Goal: Information Seeking & Learning: Learn about a topic

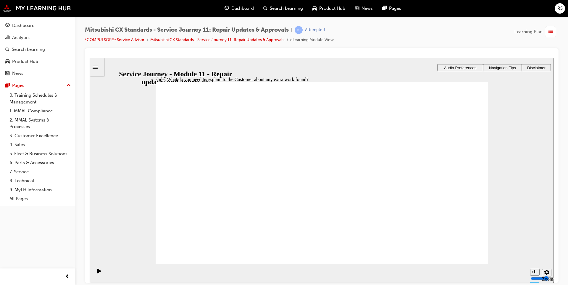
checkbox input "true"
drag, startPoint x: 177, startPoint y: 205, endPoint x: 282, endPoint y: 228, distance: 107.8
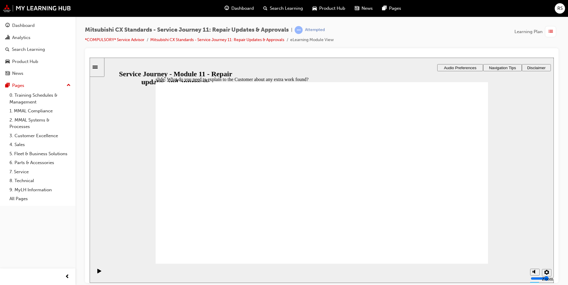
click at [549, 122] on div "slide: What do you need to explain to the Customer about any extra work found? …" at bounding box center [322, 169] width 464 height 225
drag, startPoint x: 451, startPoint y: 252, endPoint x: 448, endPoint y: 251, distance: 3.3
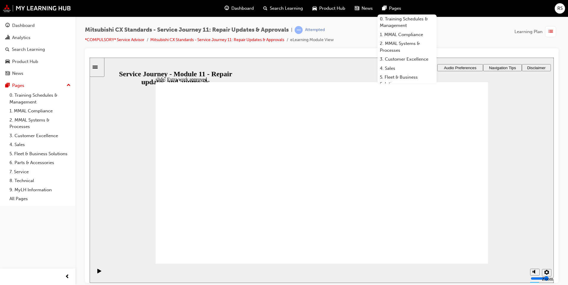
drag, startPoint x: 189, startPoint y: 186, endPoint x: 311, endPoint y: 170, distance: 122.4
drag, startPoint x: 297, startPoint y: 155, endPoint x: 419, endPoint y: 161, distance: 122.4
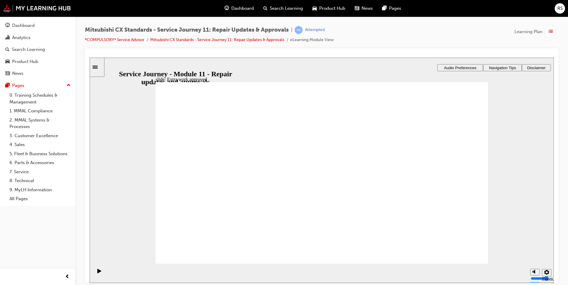
drag, startPoint x: 195, startPoint y: 193, endPoint x: 289, endPoint y: 168, distance: 97.8
drag, startPoint x: 191, startPoint y: 189, endPoint x: 279, endPoint y: 194, distance: 87.7
drag, startPoint x: 187, startPoint y: 187, endPoint x: 270, endPoint y: 195, distance: 83.2
drag, startPoint x: 217, startPoint y: 225, endPoint x: 221, endPoint y: 230, distance: 6.5
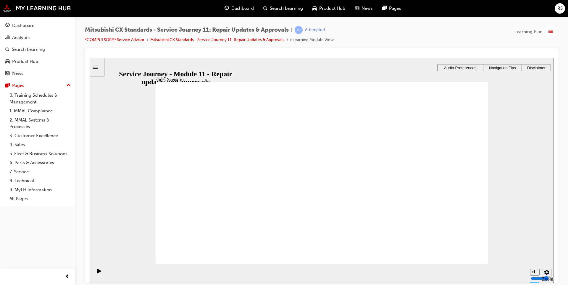
checkbox input "true"
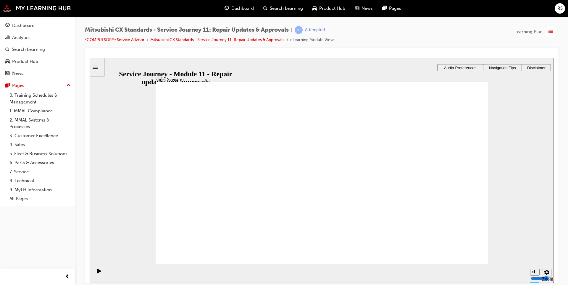
checkbox input "true"
drag, startPoint x: 373, startPoint y: 242, endPoint x: 369, endPoint y: 242, distance: 3.6
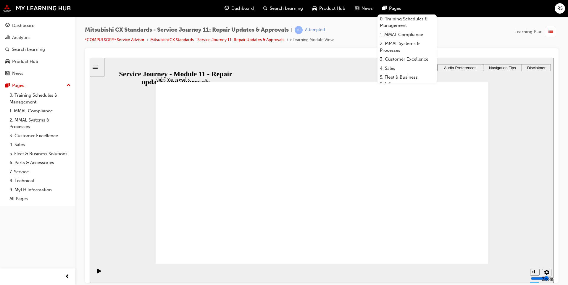
drag, startPoint x: 194, startPoint y: 188, endPoint x: 299, endPoint y: 158, distance: 108.3
drag, startPoint x: 198, startPoint y: 189, endPoint x: 284, endPoint y: 175, distance: 87.0
drag, startPoint x: 191, startPoint y: 187, endPoint x: 301, endPoint y: 174, distance: 110.8
drag, startPoint x: 229, startPoint y: 187, endPoint x: 402, endPoint y: 154, distance: 175.8
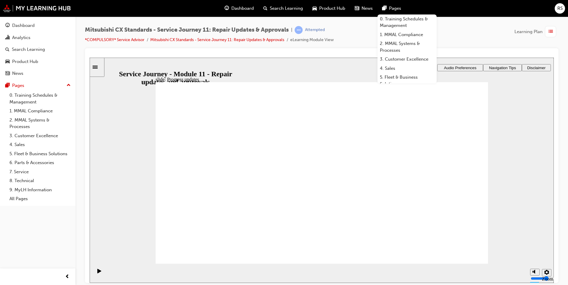
drag, startPoint x: 298, startPoint y: 183, endPoint x: 303, endPoint y: 172, distance: 12.0
drag, startPoint x: 302, startPoint y: 172, endPoint x: 403, endPoint y: 141, distance: 106.0
drag, startPoint x: 219, startPoint y: 188, endPoint x: 424, endPoint y: 162, distance: 206.7
drag, startPoint x: 244, startPoint y: 193, endPoint x: 339, endPoint y: 198, distance: 94.8
